Goal: Use online tool/utility: Utilize a website feature to perform a specific function

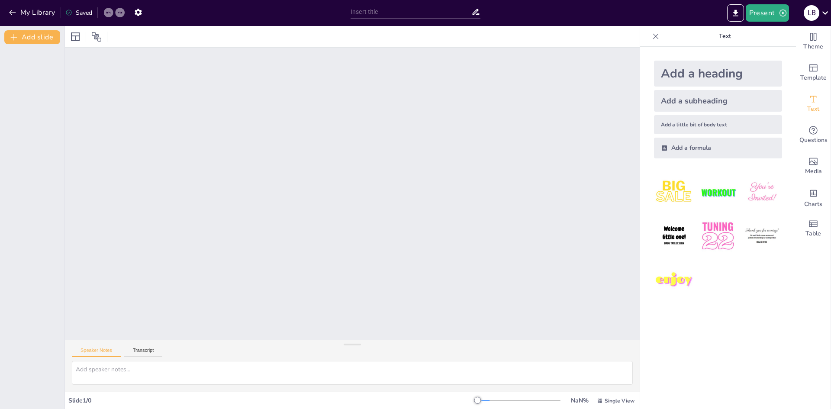
click at [484, 398] on div at bounding box center [519, 401] width 83 height 7
drag, startPoint x: 492, startPoint y: 398, endPoint x: 461, endPoint y: 398, distance: 31.2
click at [461, 398] on div "Slide 1 / 0 NaN % Single View" at bounding box center [352, 401] width 575 height 14
click at [415, 10] on input "text" at bounding box center [411, 12] width 121 height 13
click at [739, 15] on icon "Export to PowerPoint" at bounding box center [735, 13] width 9 height 9
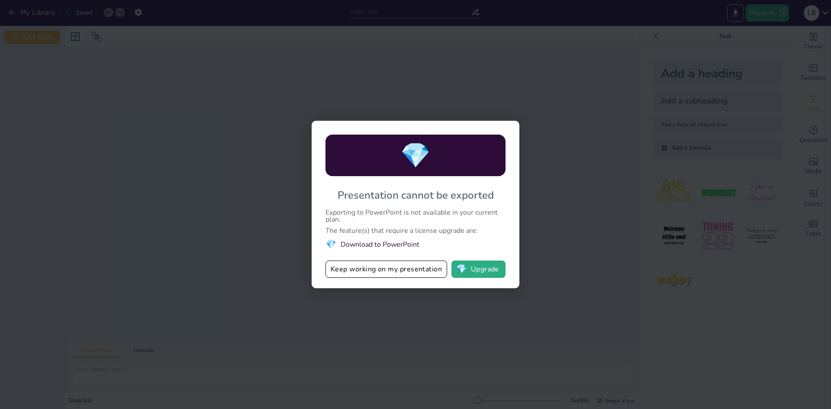
click at [500, 95] on div "💎 Presentation cannot be exported Exporting to PowerPoint is not available in y…" at bounding box center [415, 204] width 831 height 409
click at [766, 5] on div "💎 Presentation cannot be exported Exporting to PowerPoint is not available in y…" at bounding box center [415, 204] width 831 height 409
click at [523, 231] on div "💎 Presentation cannot be exported Exporting to PowerPoint is not available in y…" at bounding box center [415, 204] width 831 height 409
click at [413, 268] on button "Keep working on my presentation" at bounding box center [387, 269] width 122 height 17
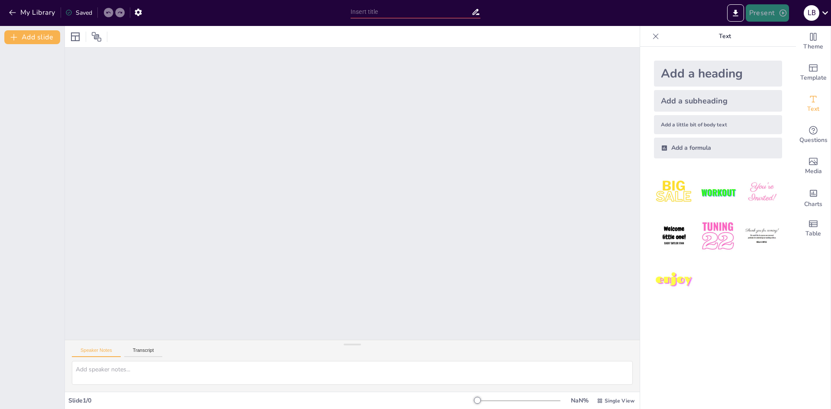
click at [774, 16] on button "Present" at bounding box center [767, 12] width 43 height 17
click at [761, 32] on li "Preview presentation" at bounding box center [781, 32] width 68 height 14
